Goal: Find contact information: Find contact information

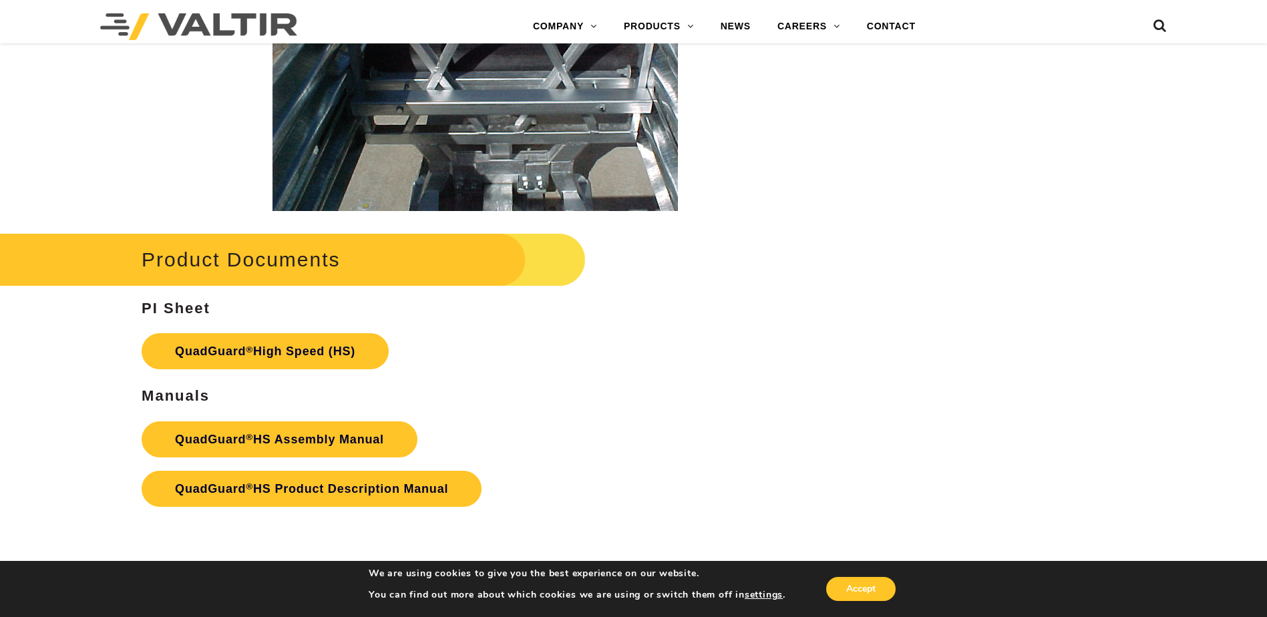
scroll to position [2538, 0]
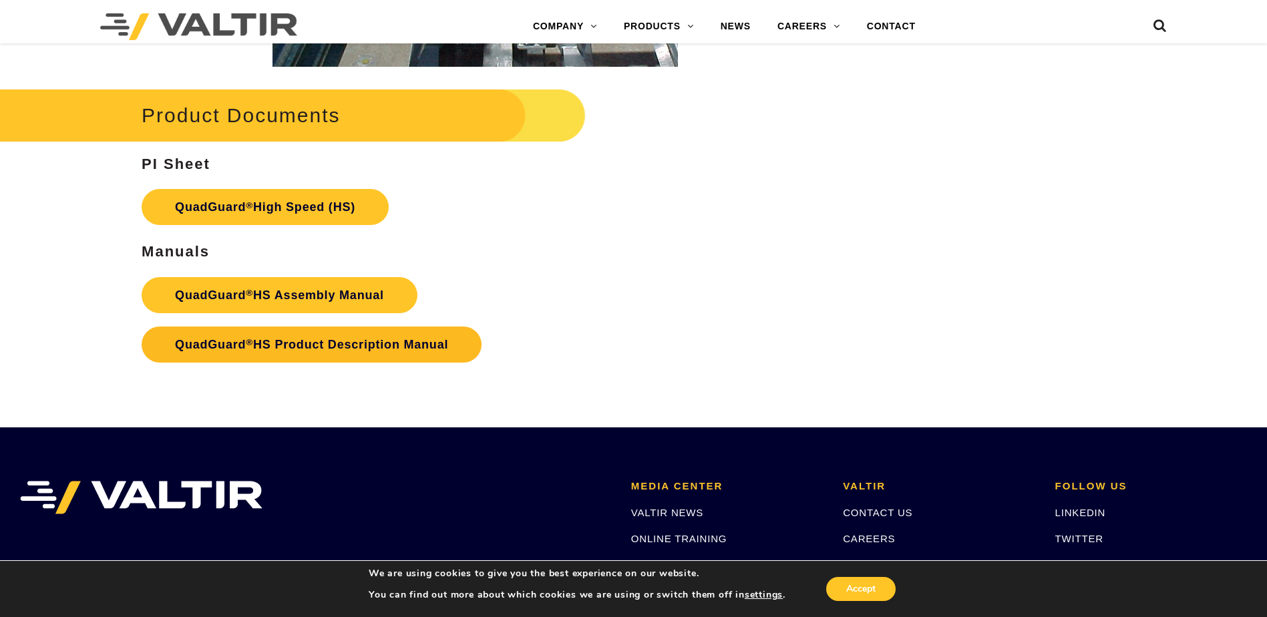
click at [445, 346] on link "QuadGuard ® HS Product Description Manual" at bounding box center [312, 345] width 340 height 36
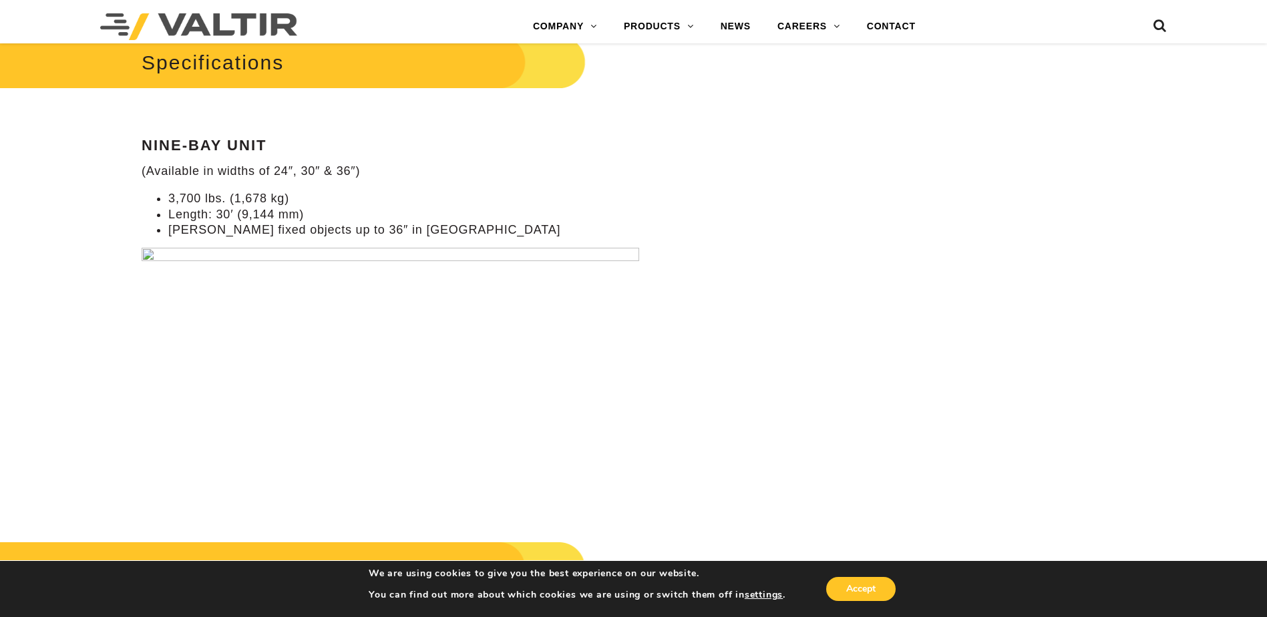
drag, startPoint x: 607, startPoint y: 273, endPoint x: 604, endPoint y: 281, distance: 8.4
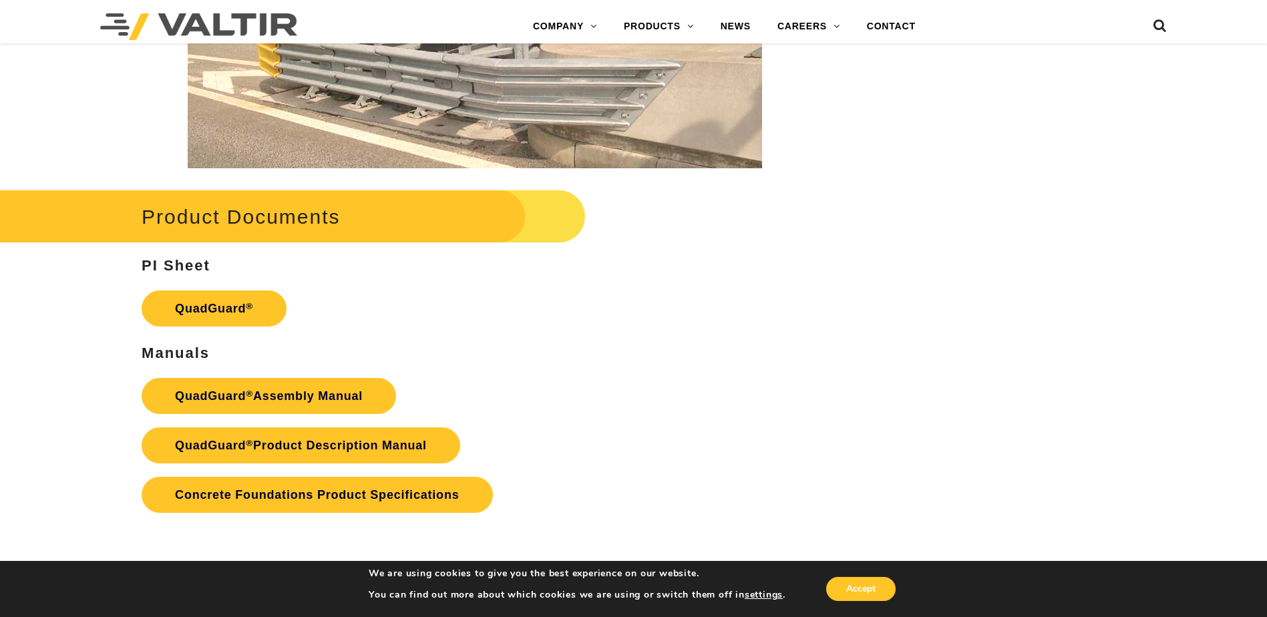
scroll to position [2672, 0]
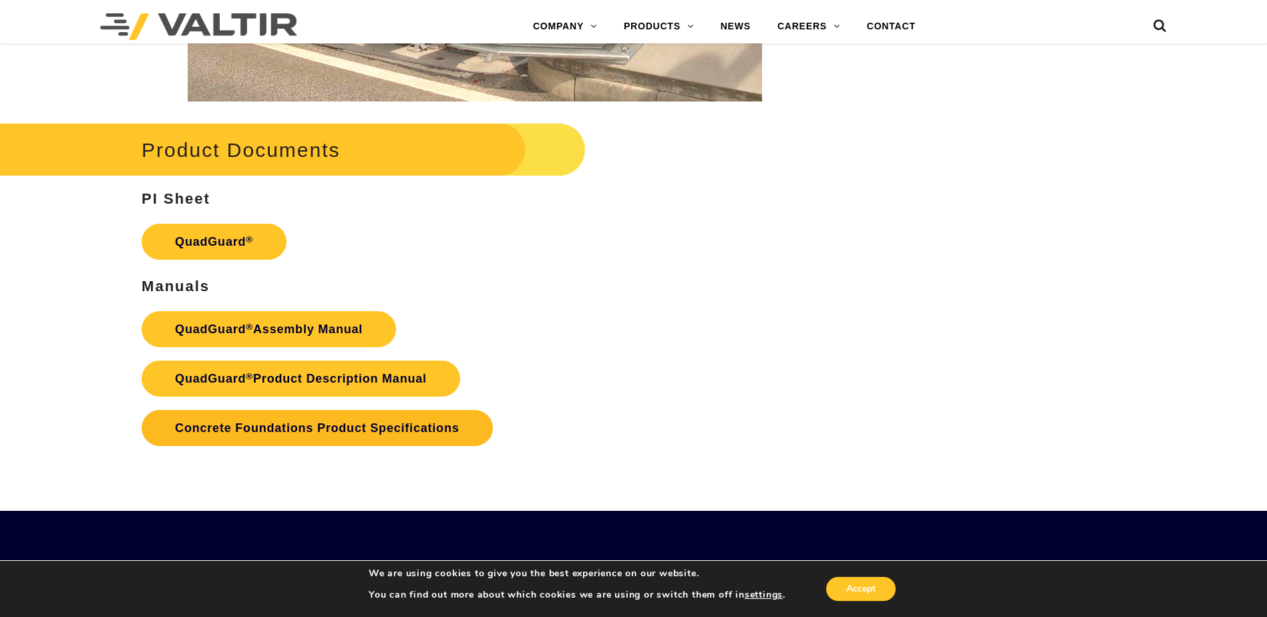
click at [373, 423] on link "Concrete Foundations Product Specifications" at bounding box center [317, 428] width 351 height 36
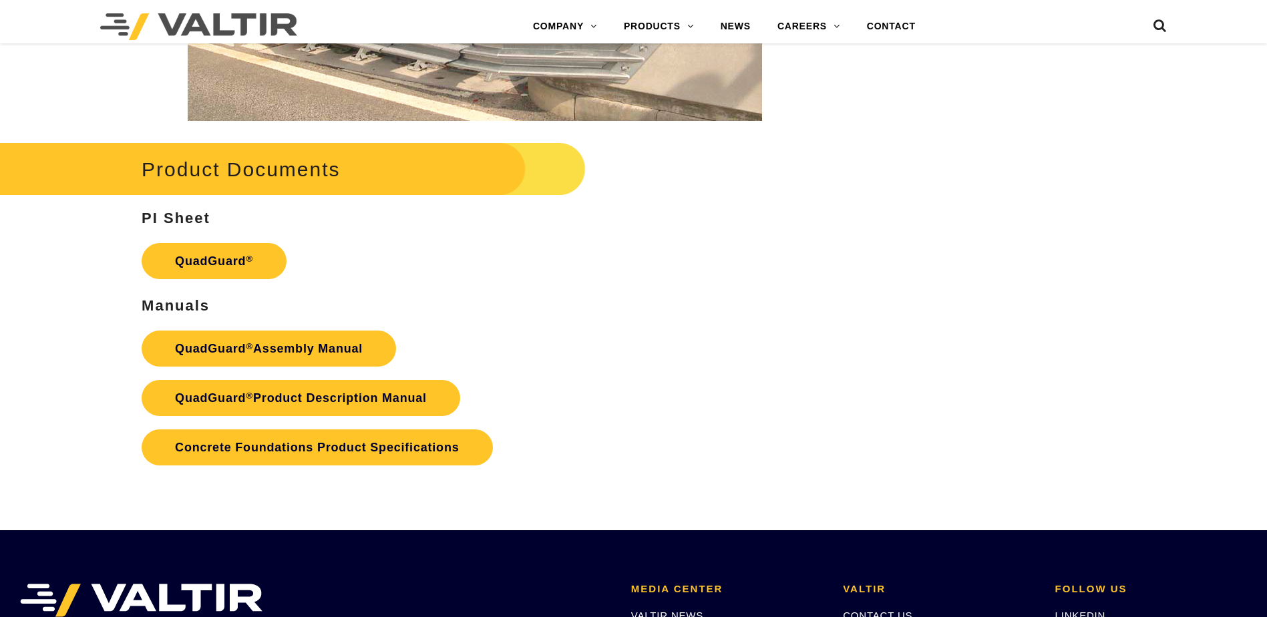
scroll to position [2672, 0]
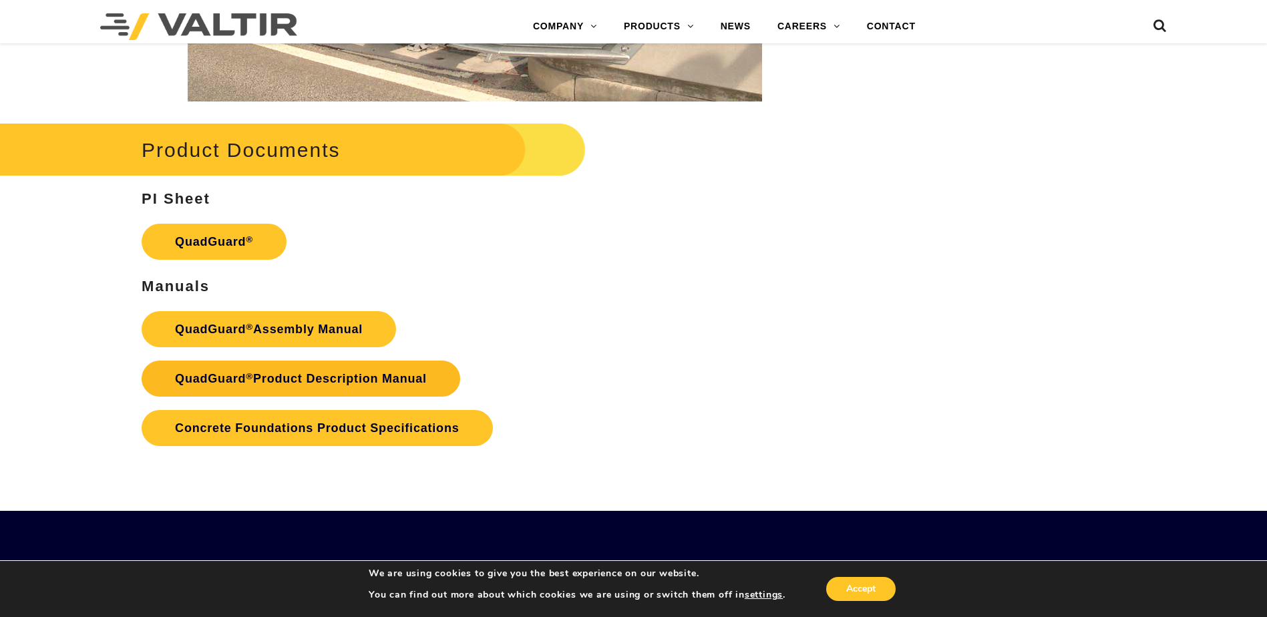
click at [383, 389] on link "QuadGuard ® Product Description Manual" at bounding box center [301, 379] width 319 height 36
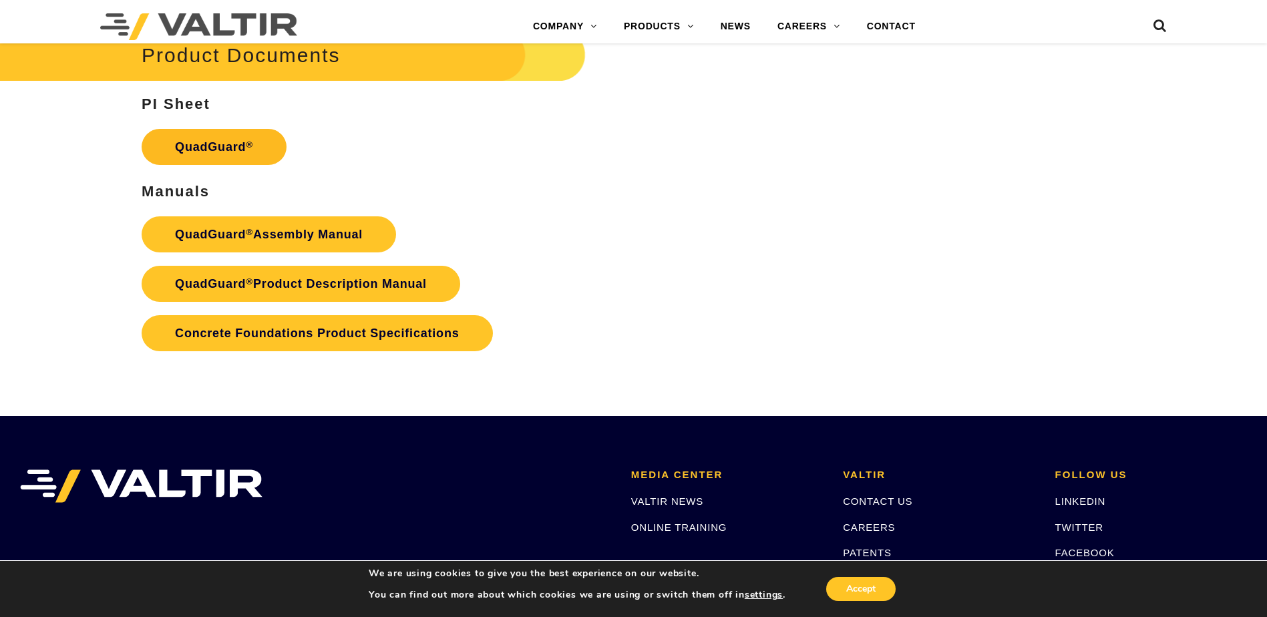
scroll to position [2766, 0]
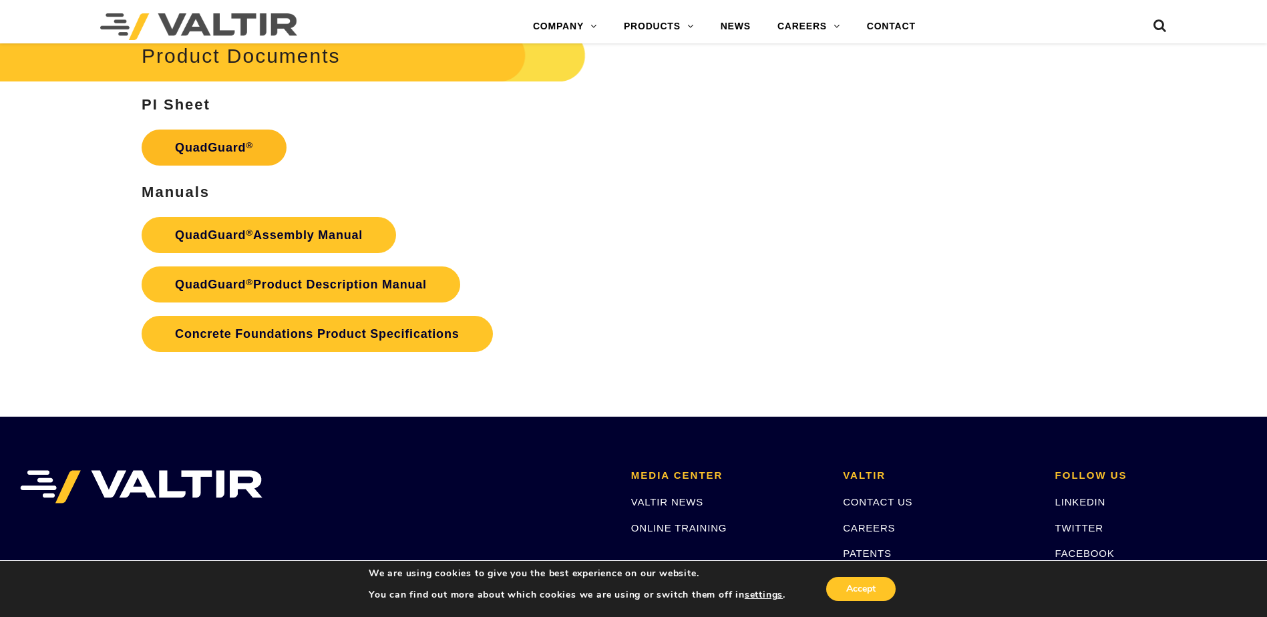
click at [225, 140] on link "QuadGuard ®" at bounding box center [214, 148] width 145 height 36
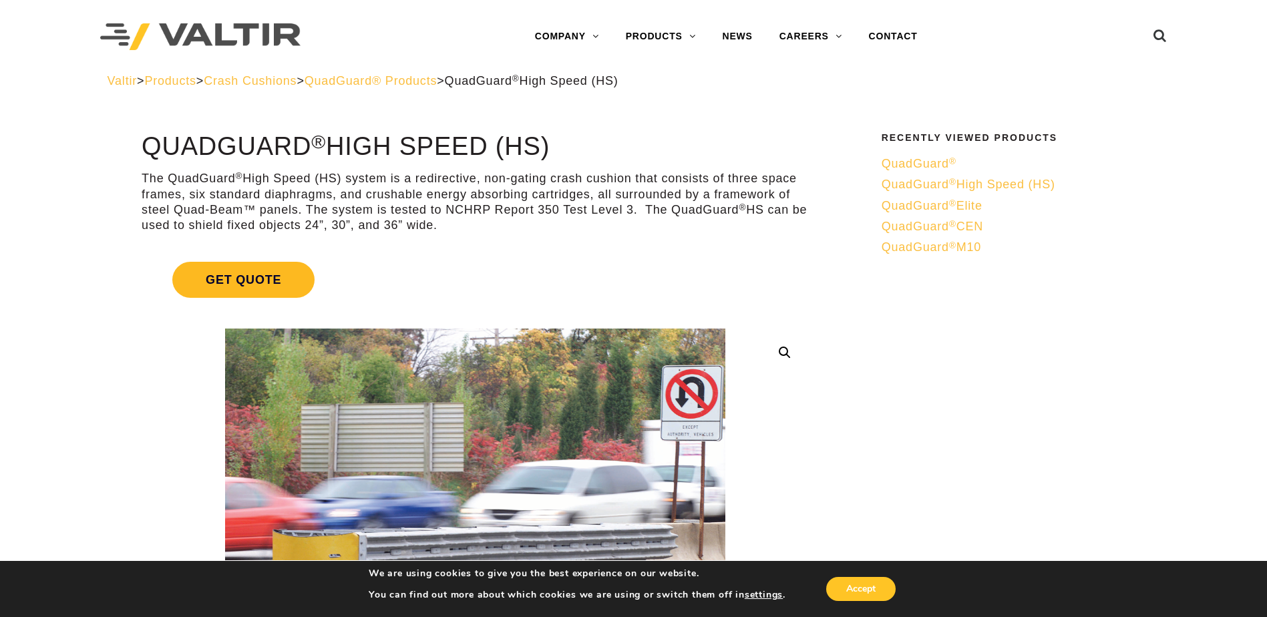
click at [250, 273] on span "Get Quote" at bounding box center [243, 280] width 142 height 36
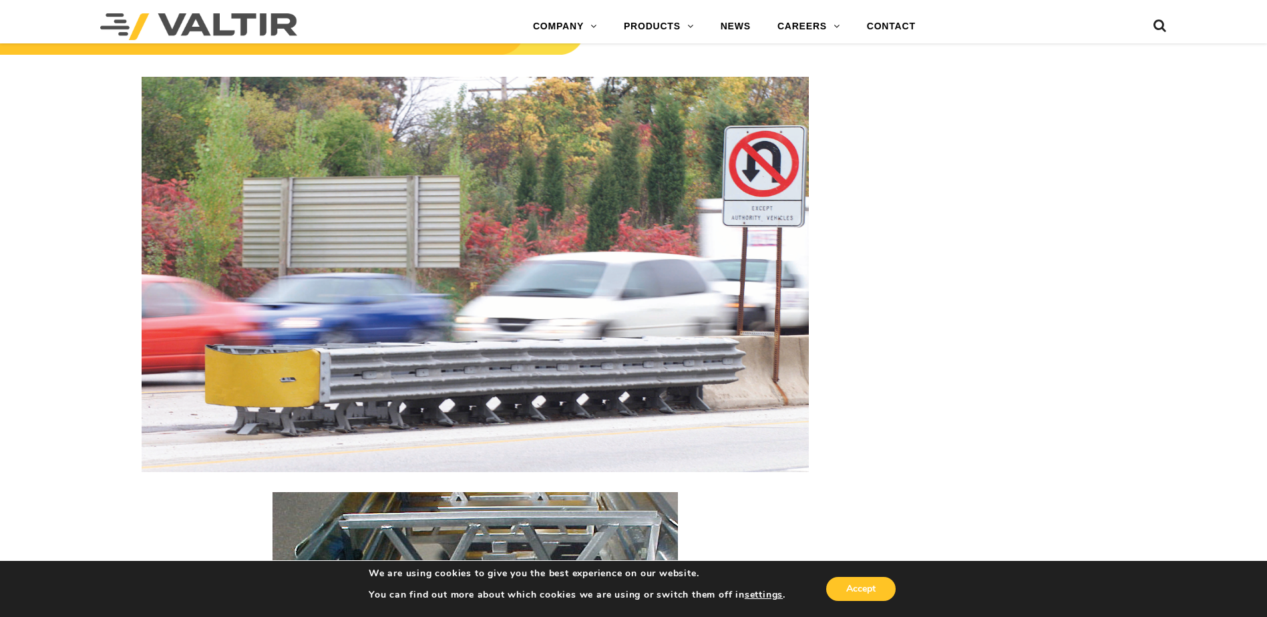
drag, startPoint x: 290, startPoint y: 352, endPoint x: 290, endPoint y: 360, distance: 8.0
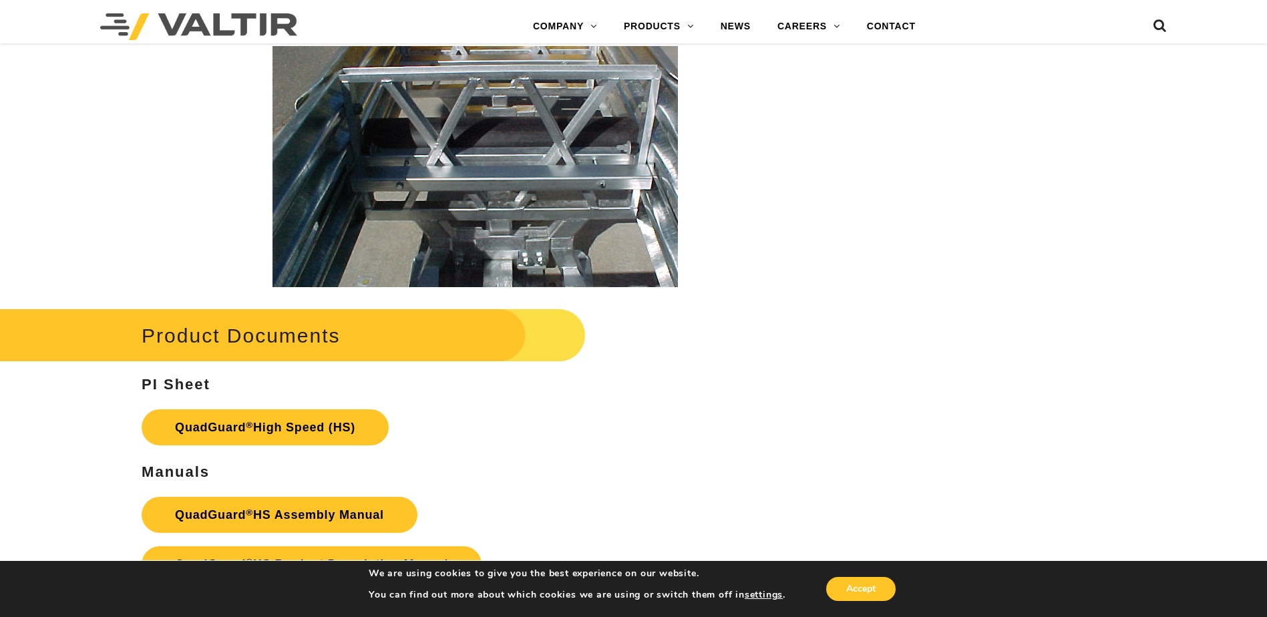
scroll to position [2805, 0]
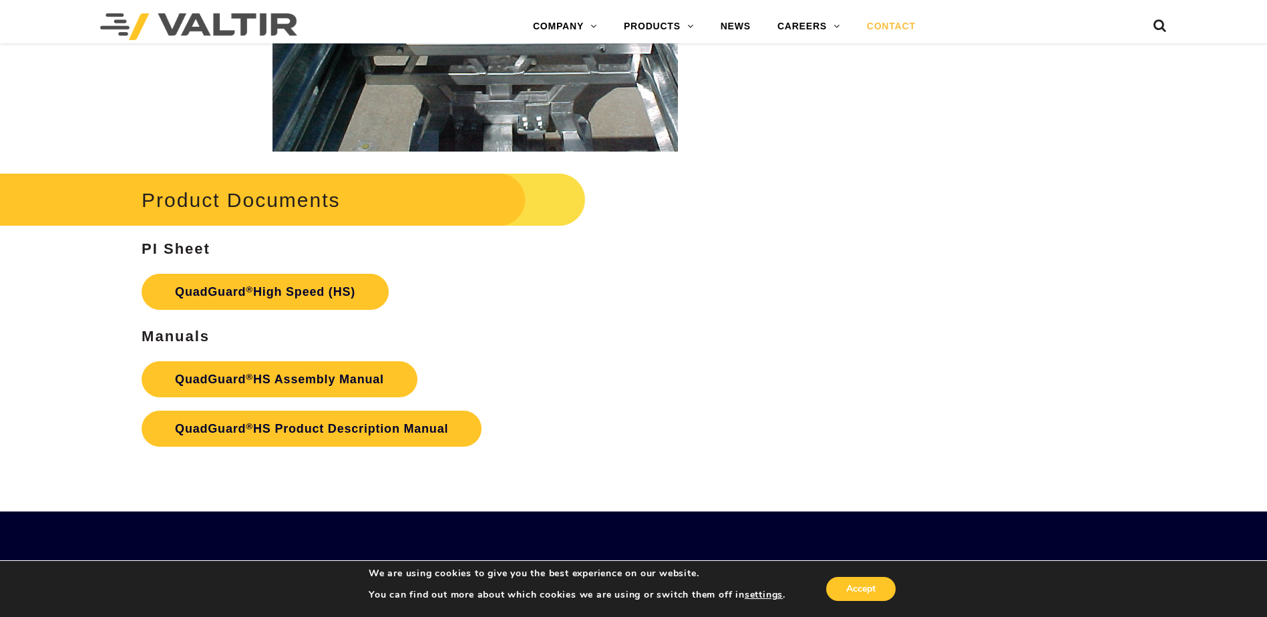
click at [900, 28] on link "CONTACT" at bounding box center [891, 26] width 75 height 27
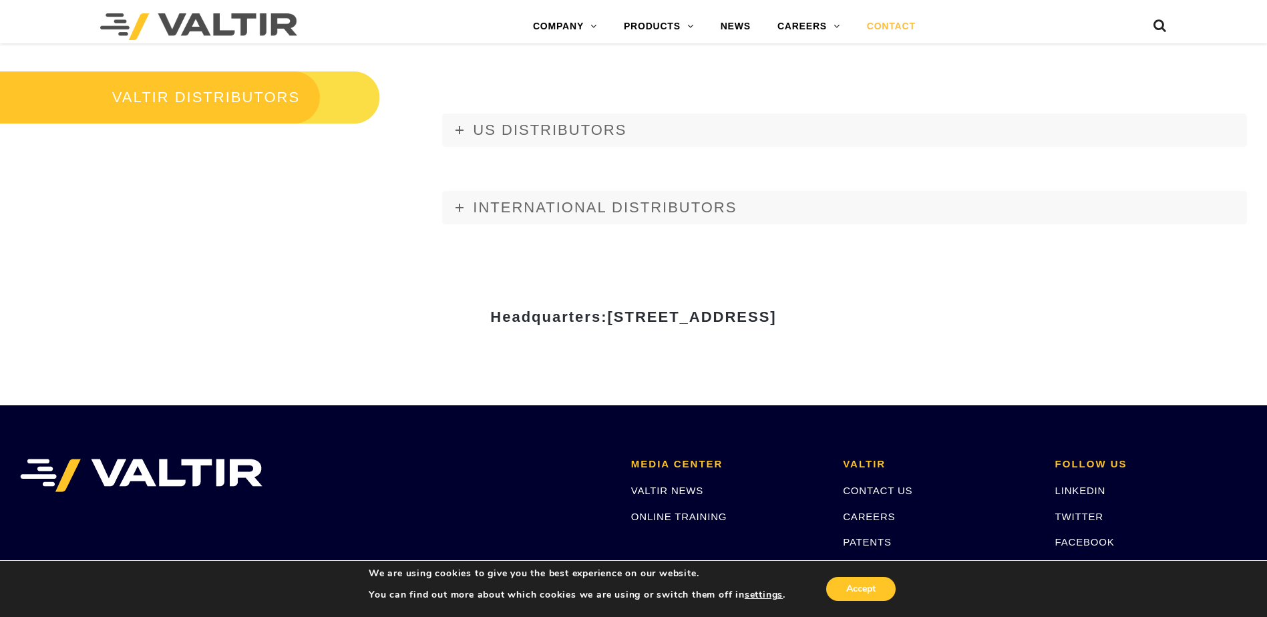
scroll to position [1670, 0]
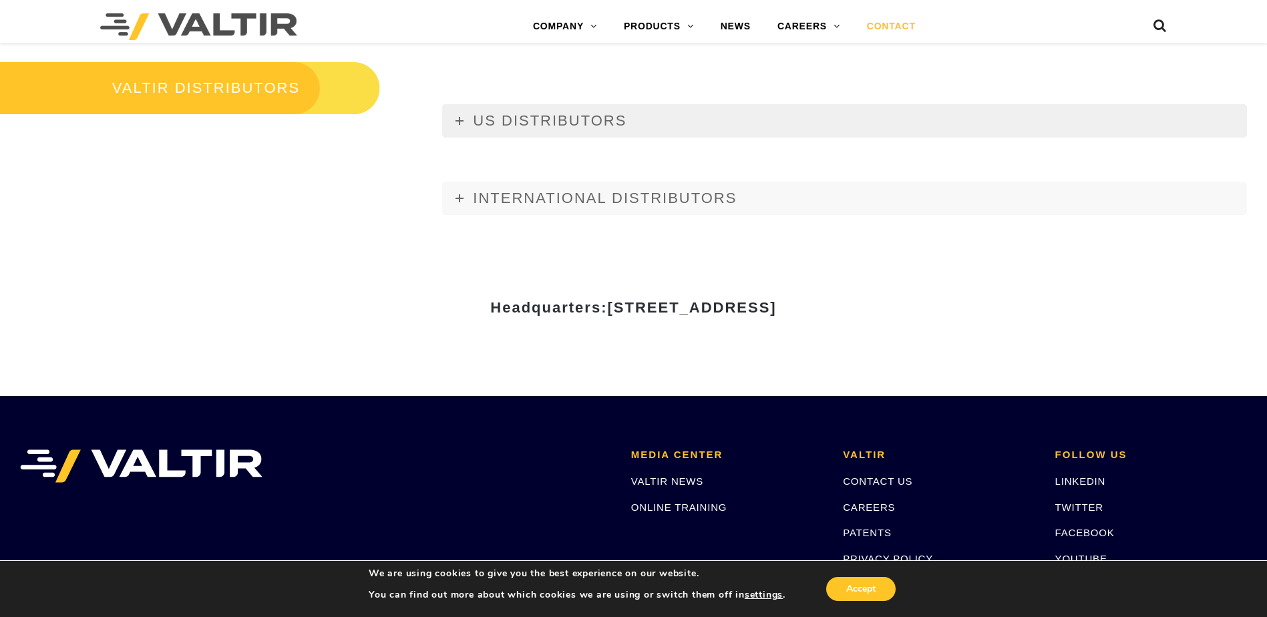
click at [464, 114] on link "US DISTRIBUTORS" at bounding box center [844, 120] width 805 height 33
